Goal: Use online tool/utility: Utilize a website feature to perform a specific function

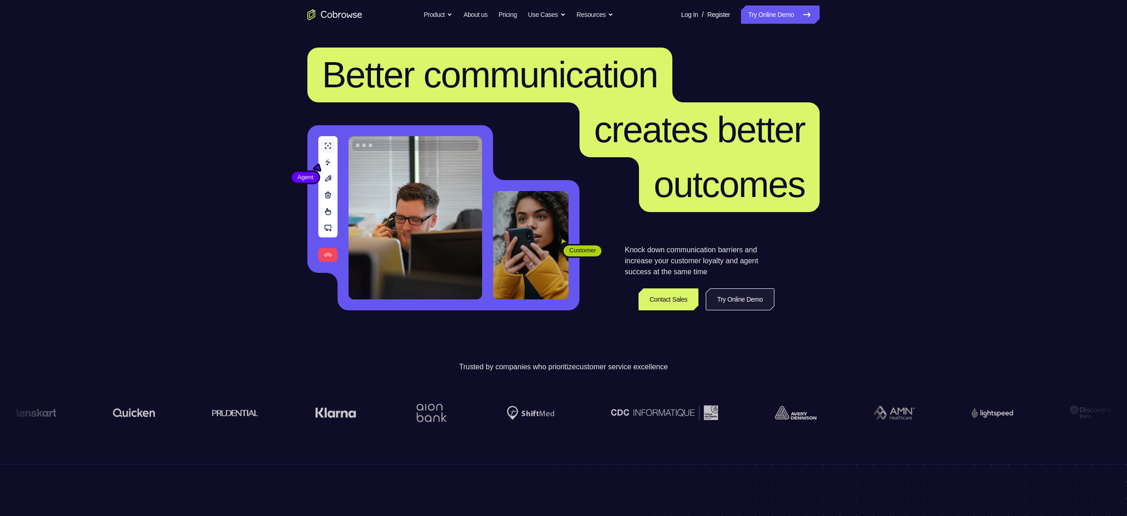
click at [755, 298] on link "Try Online Demo" at bounding box center [740, 300] width 69 height 22
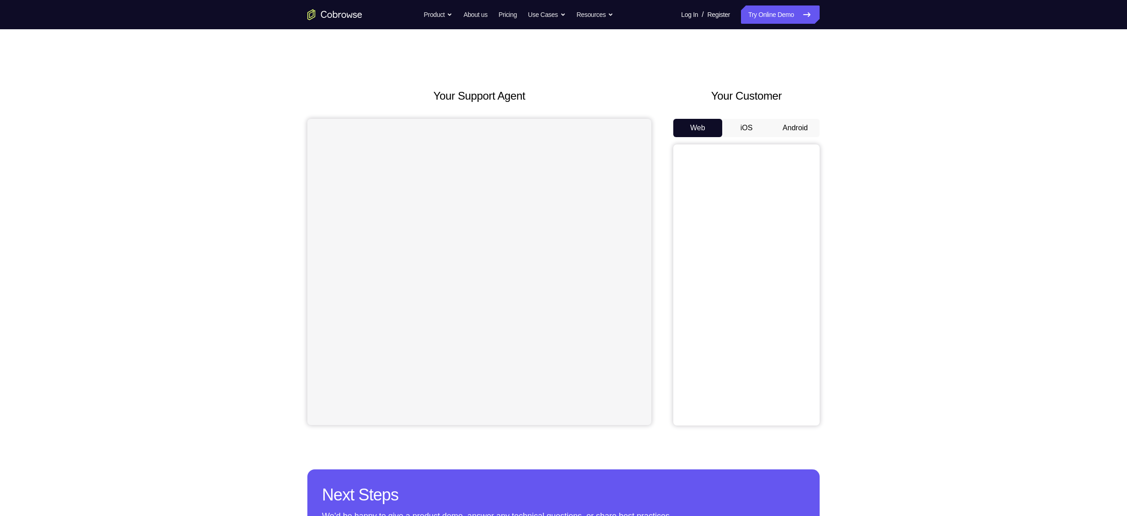
click at [800, 120] on button "Android" at bounding box center [795, 128] width 49 height 18
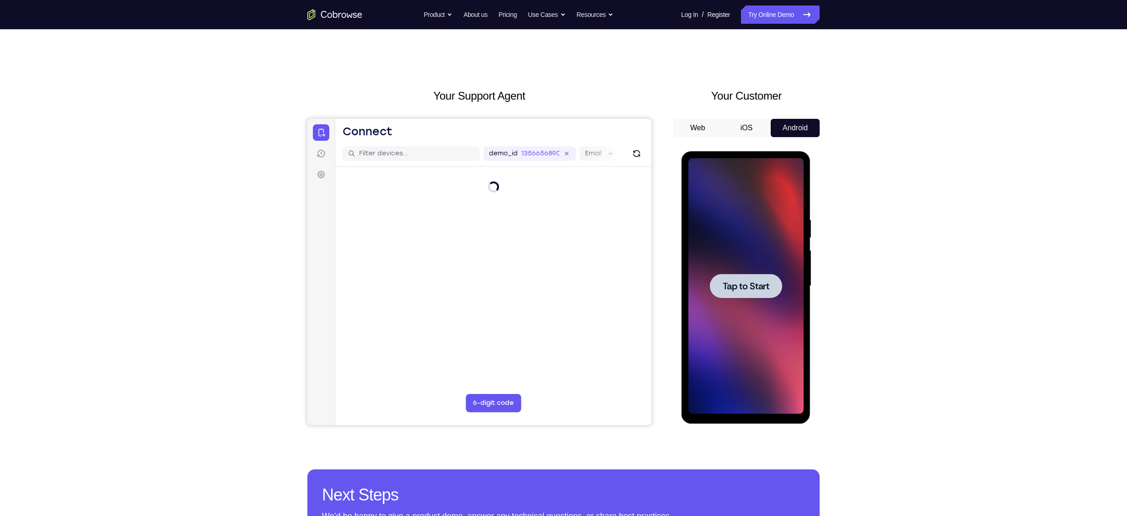
click at [735, 283] on span "Tap to Start" at bounding box center [745, 286] width 47 height 9
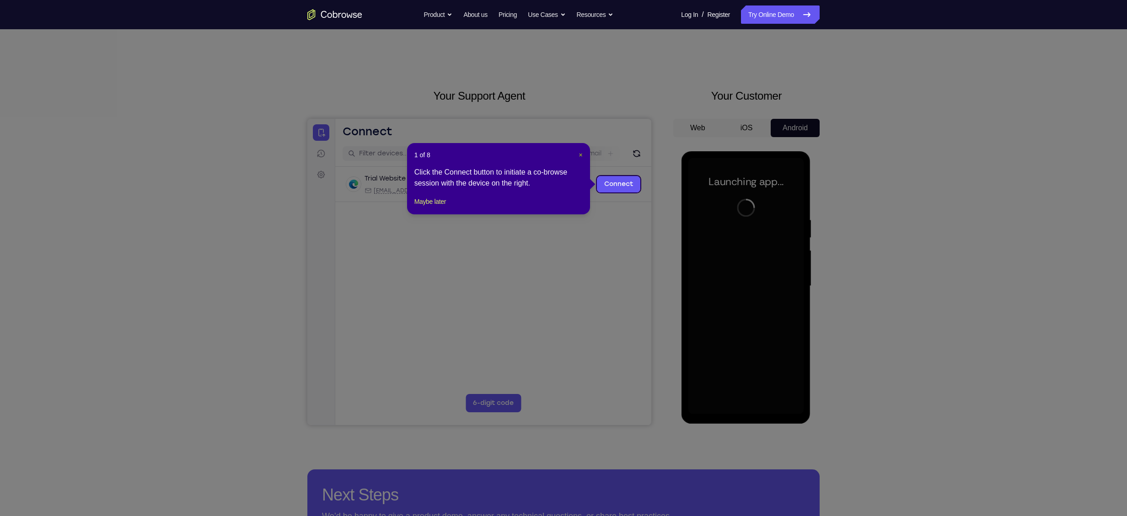
click at [580, 158] on span "×" at bounding box center [581, 154] width 4 height 7
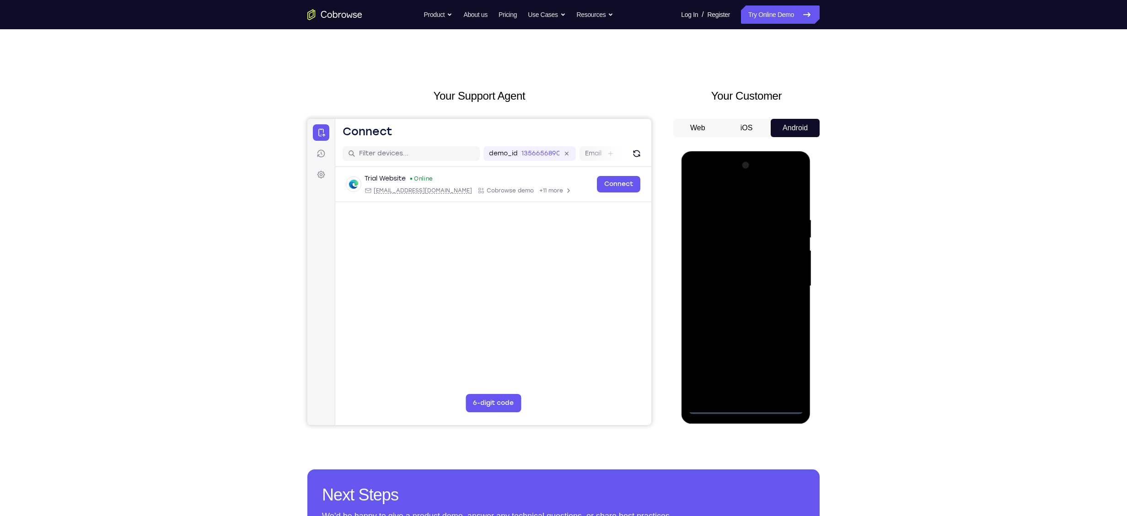
click at [744, 409] on div at bounding box center [745, 286] width 115 height 256
click at [789, 369] on div at bounding box center [745, 286] width 115 height 256
click at [712, 196] on div at bounding box center [745, 286] width 115 height 256
click at [784, 285] on div at bounding box center [745, 286] width 115 height 256
click at [738, 305] on div at bounding box center [745, 286] width 115 height 256
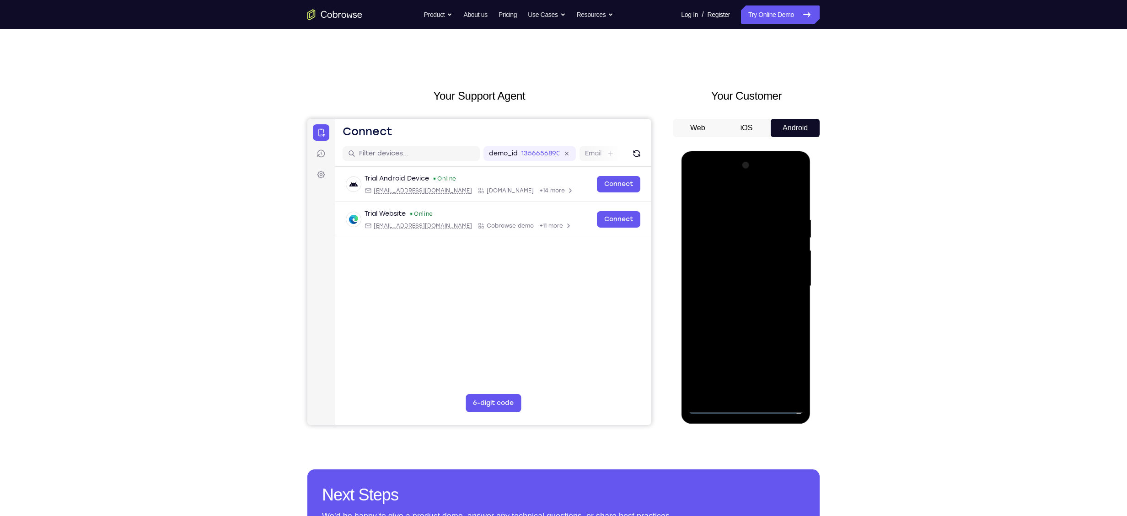
click at [780, 270] on div at bounding box center [745, 286] width 115 height 256
click at [738, 270] on div at bounding box center [745, 286] width 115 height 256
click at [729, 290] on div at bounding box center [745, 286] width 115 height 256
click at [716, 287] on div at bounding box center [745, 286] width 115 height 256
click at [709, 313] on div at bounding box center [745, 286] width 115 height 256
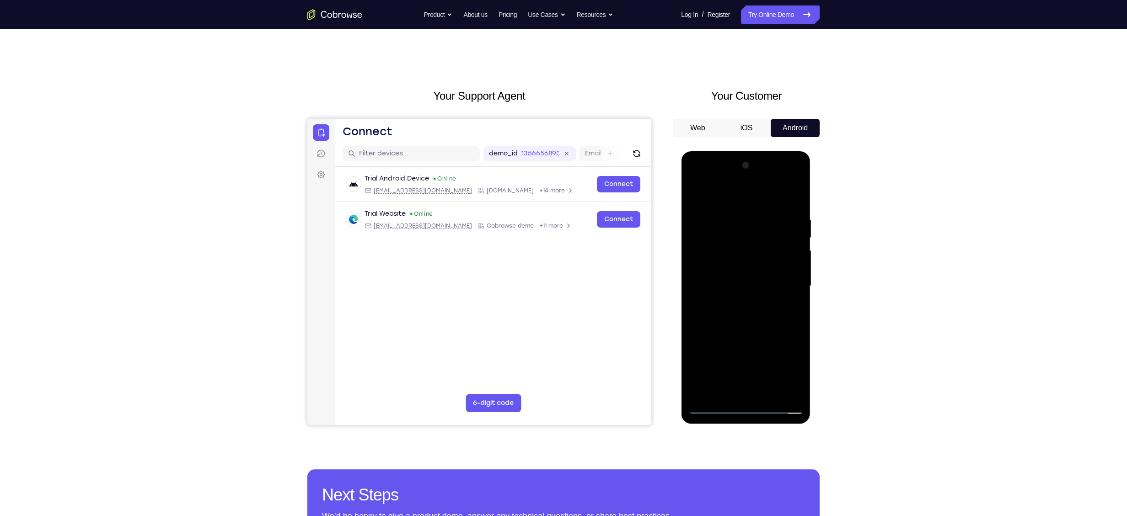
click at [791, 272] on div at bounding box center [745, 286] width 115 height 256
click at [708, 285] on div at bounding box center [745, 286] width 115 height 256
click at [706, 313] on div at bounding box center [745, 286] width 115 height 256
click at [718, 312] on div at bounding box center [745, 286] width 115 height 256
click at [769, 197] on div at bounding box center [745, 286] width 115 height 256
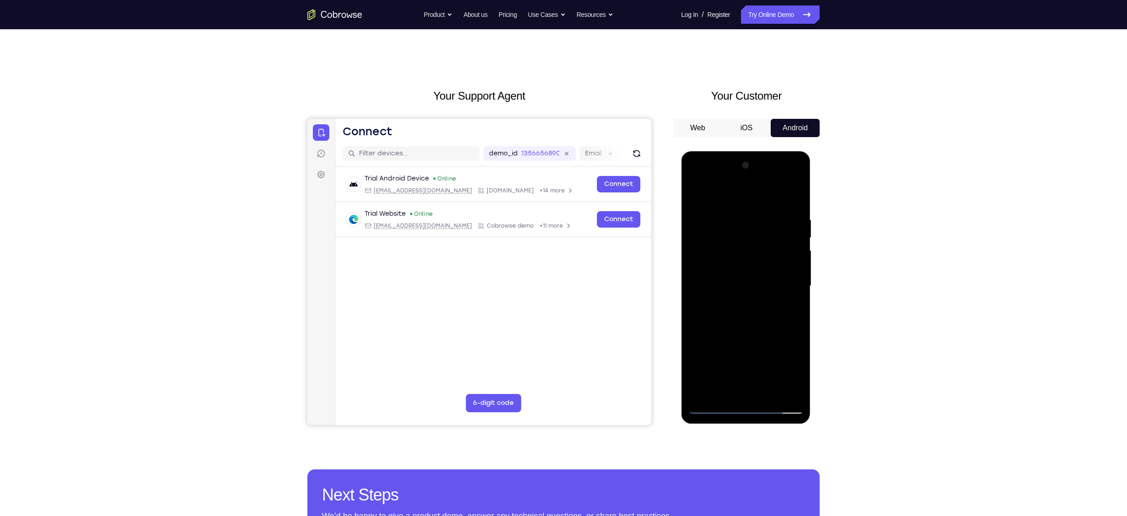
click at [751, 209] on div at bounding box center [745, 286] width 115 height 256
click at [745, 297] on div at bounding box center [745, 286] width 115 height 256
click at [716, 289] on div at bounding box center [745, 286] width 115 height 256
click at [715, 314] on div at bounding box center [745, 286] width 115 height 256
click at [727, 309] on div at bounding box center [745, 286] width 115 height 256
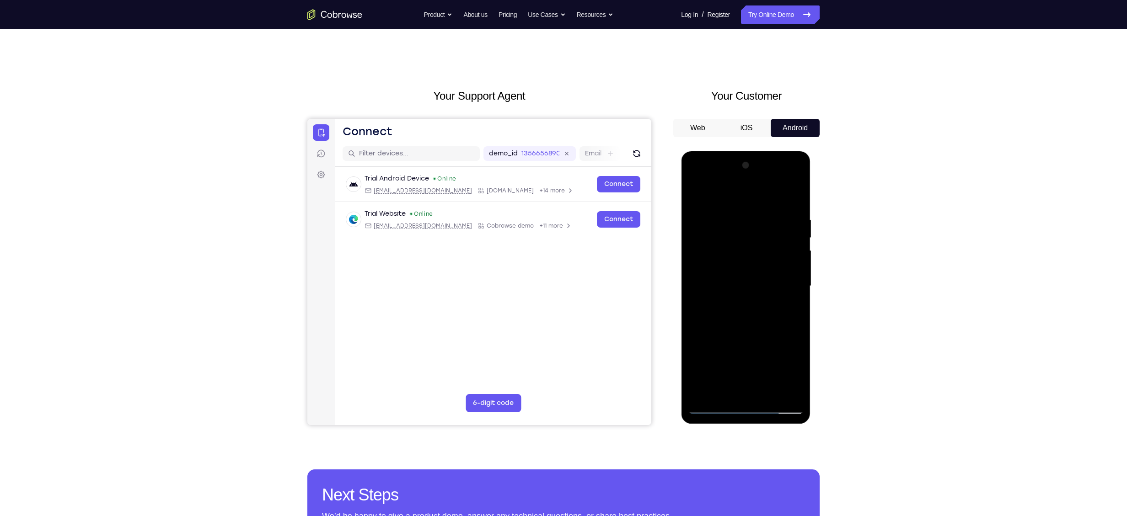
click at [742, 317] on div at bounding box center [745, 286] width 115 height 256
click at [742, 298] on div at bounding box center [745, 286] width 115 height 256
click at [736, 287] on div at bounding box center [745, 286] width 115 height 256
click at [723, 284] on div at bounding box center [745, 286] width 115 height 256
click at [725, 287] on div at bounding box center [745, 286] width 115 height 256
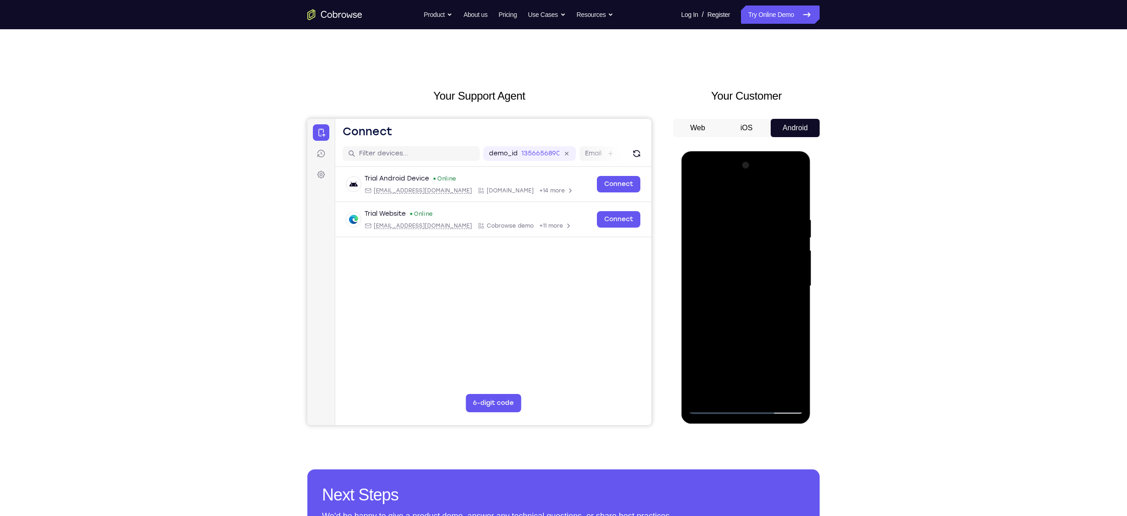
click at [718, 313] on div at bounding box center [745, 286] width 115 height 256
click at [734, 311] on div at bounding box center [745, 286] width 115 height 256
click at [739, 333] on div at bounding box center [745, 286] width 115 height 256
click at [738, 240] on div at bounding box center [745, 286] width 115 height 256
click at [727, 263] on div at bounding box center [745, 286] width 115 height 256
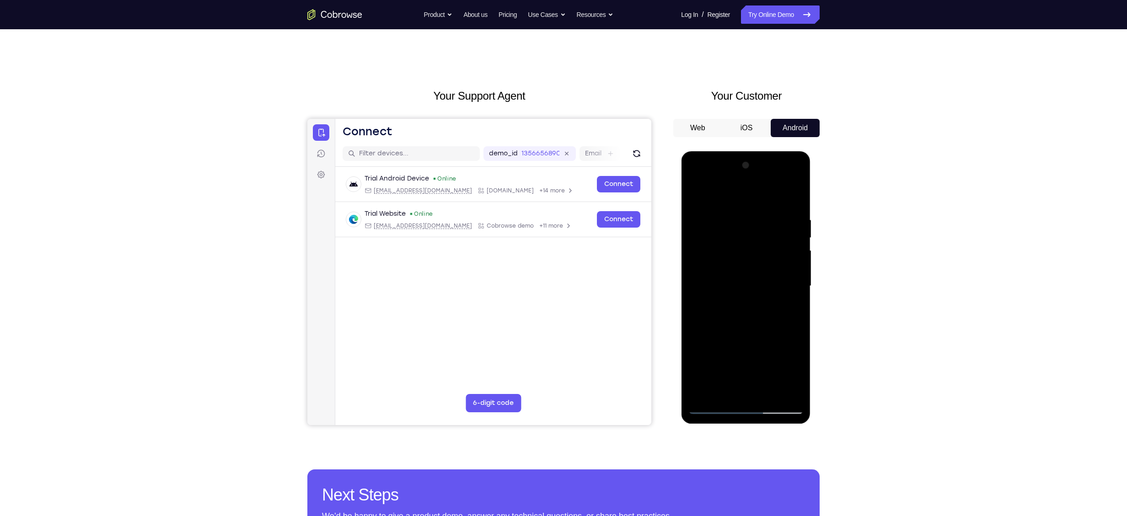
click at [742, 320] on div at bounding box center [745, 286] width 115 height 256
click at [724, 266] on div at bounding box center [745, 286] width 115 height 256
click at [742, 339] on div at bounding box center [745, 286] width 115 height 256
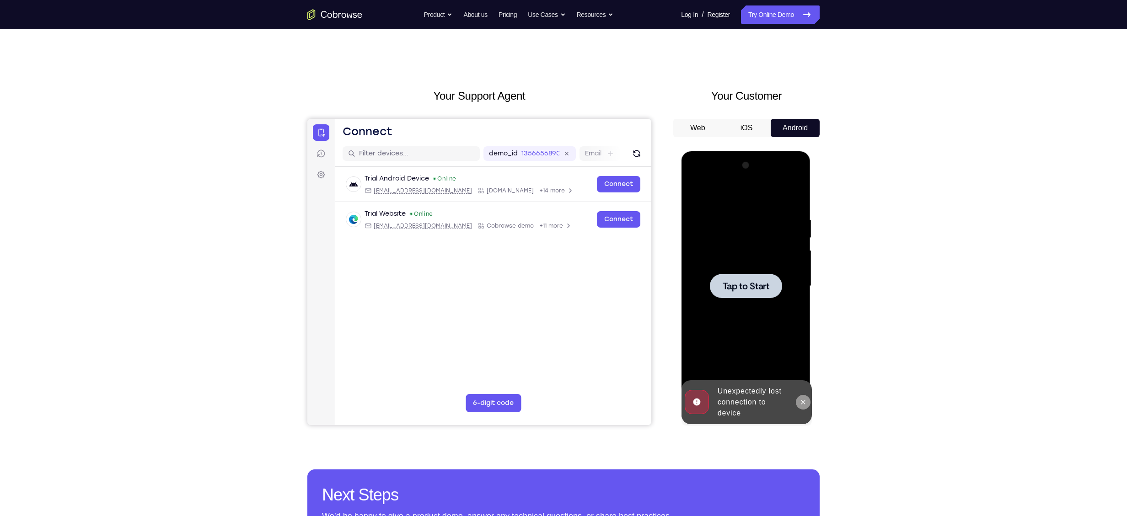
click at [803, 403] on icon at bounding box center [803, 402] width 4 height 4
click at [740, 286] on span "Tap to Start" at bounding box center [745, 286] width 47 height 9
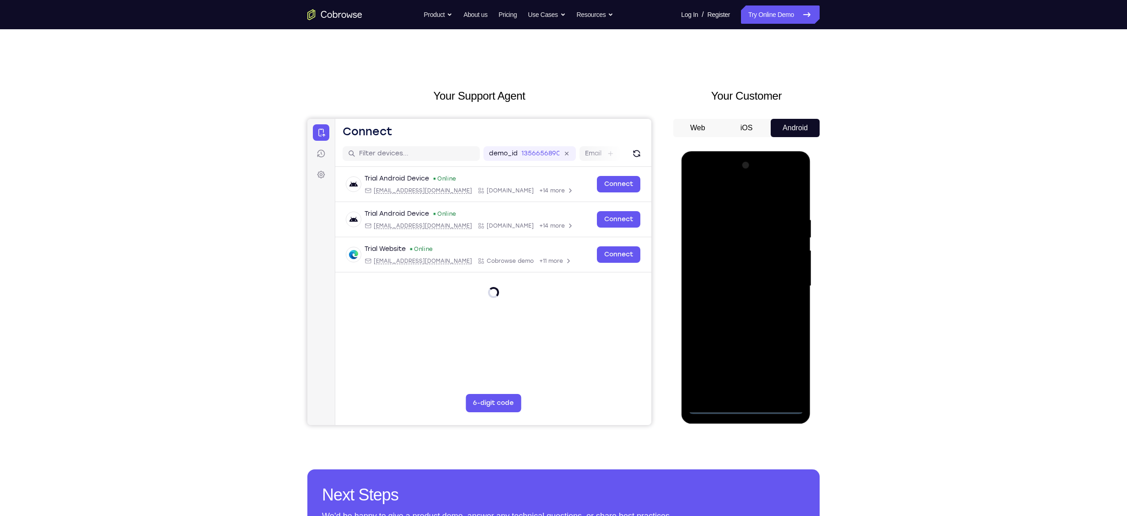
click at [745, 408] on div at bounding box center [745, 286] width 115 height 256
click at [784, 365] on div at bounding box center [745, 286] width 115 height 256
click at [710, 199] on div at bounding box center [745, 286] width 115 height 256
click at [786, 279] on div at bounding box center [745, 286] width 115 height 256
click at [733, 303] on div at bounding box center [745, 286] width 115 height 256
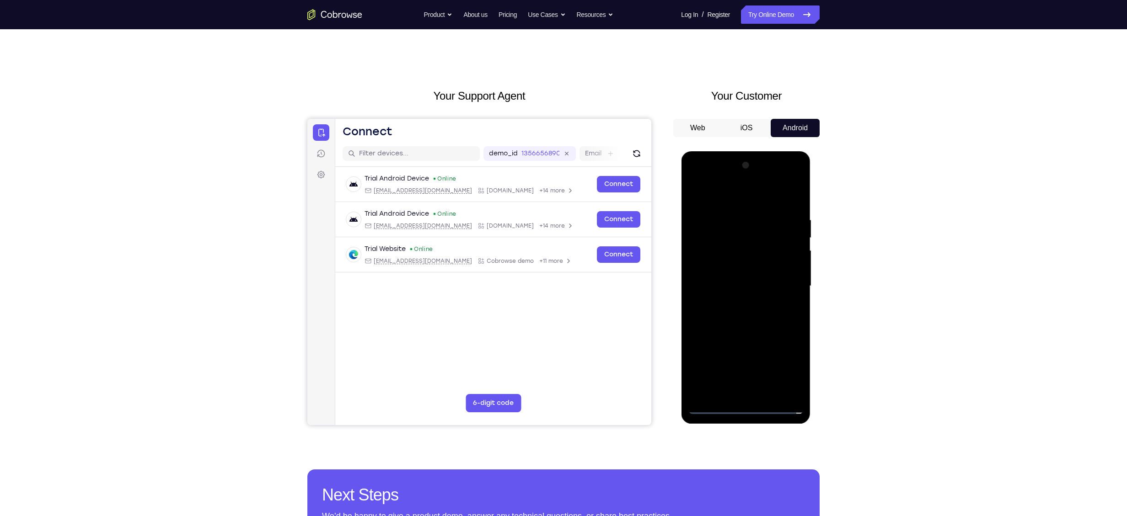
click at [763, 266] on div at bounding box center [745, 286] width 115 height 256
click at [747, 266] on div at bounding box center [745, 286] width 115 height 256
click at [733, 284] on div at bounding box center [745, 286] width 115 height 256
click at [730, 279] on div at bounding box center [745, 286] width 115 height 256
click at [738, 305] on div at bounding box center [745, 286] width 115 height 256
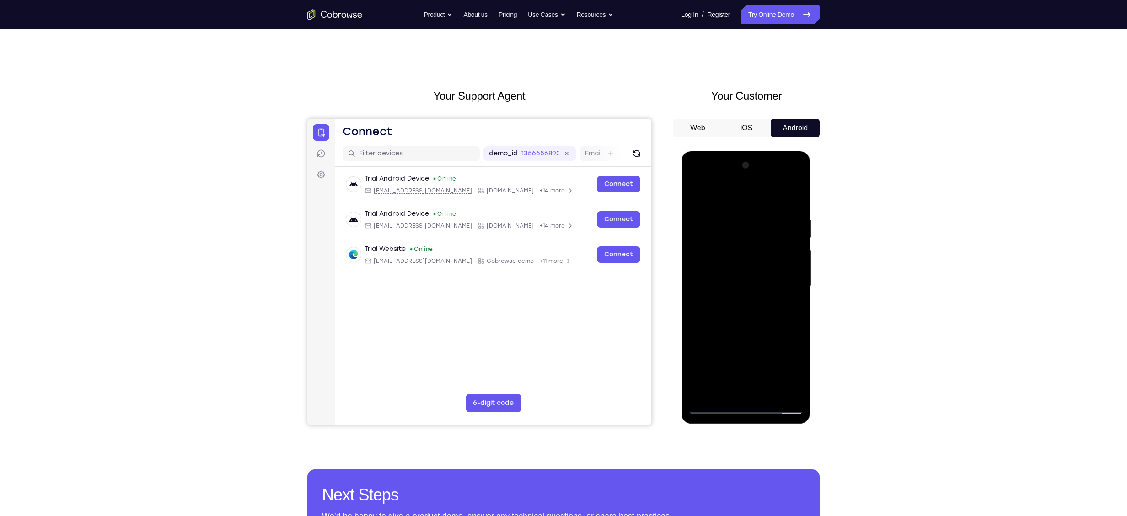
click at [779, 279] on div at bounding box center [745, 286] width 115 height 256
click at [776, 279] on div at bounding box center [745, 286] width 115 height 256
click at [766, 308] on div at bounding box center [745, 286] width 115 height 256
